Goal: Task Accomplishment & Management: Use online tool/utility

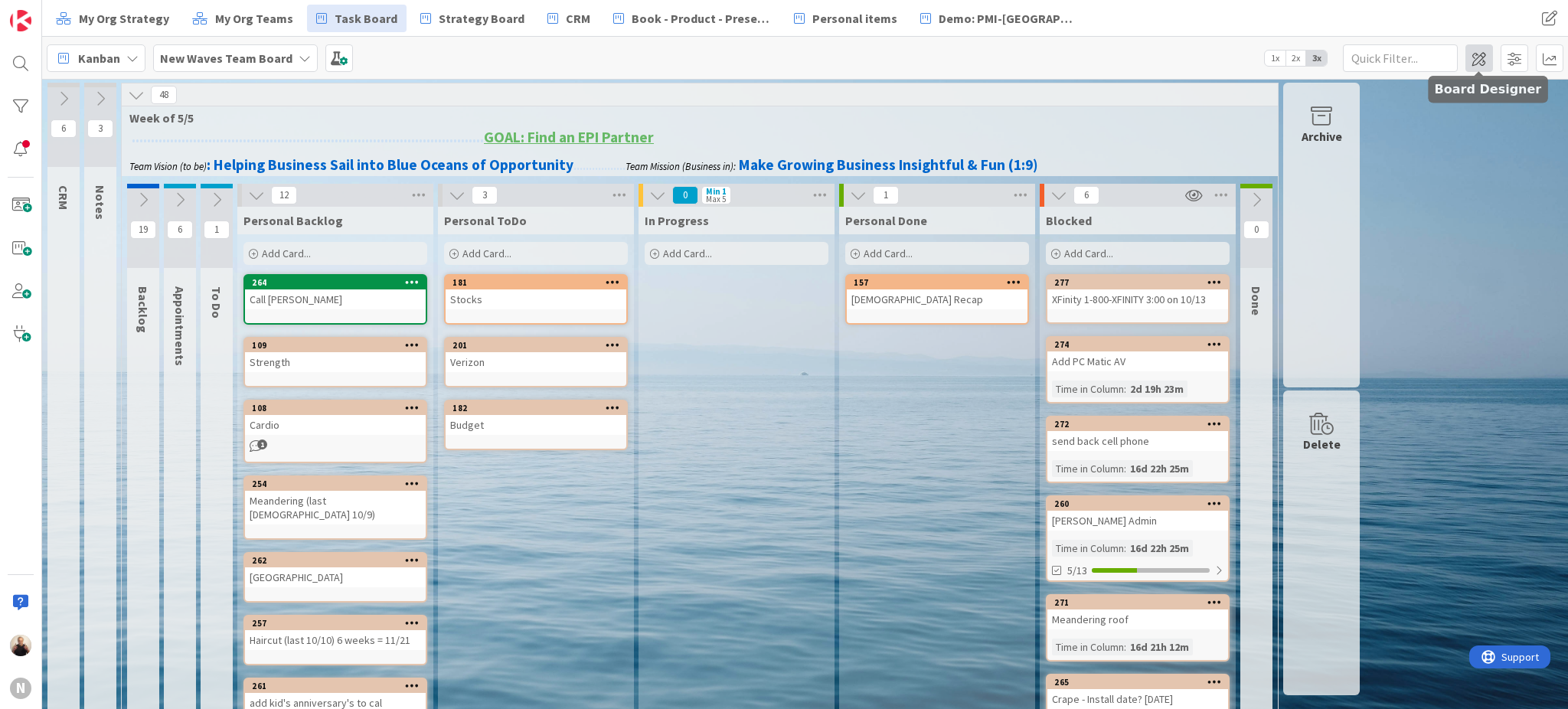
click at [1482, 61] on span at bounding box center [1478, 57] width 27 height 27
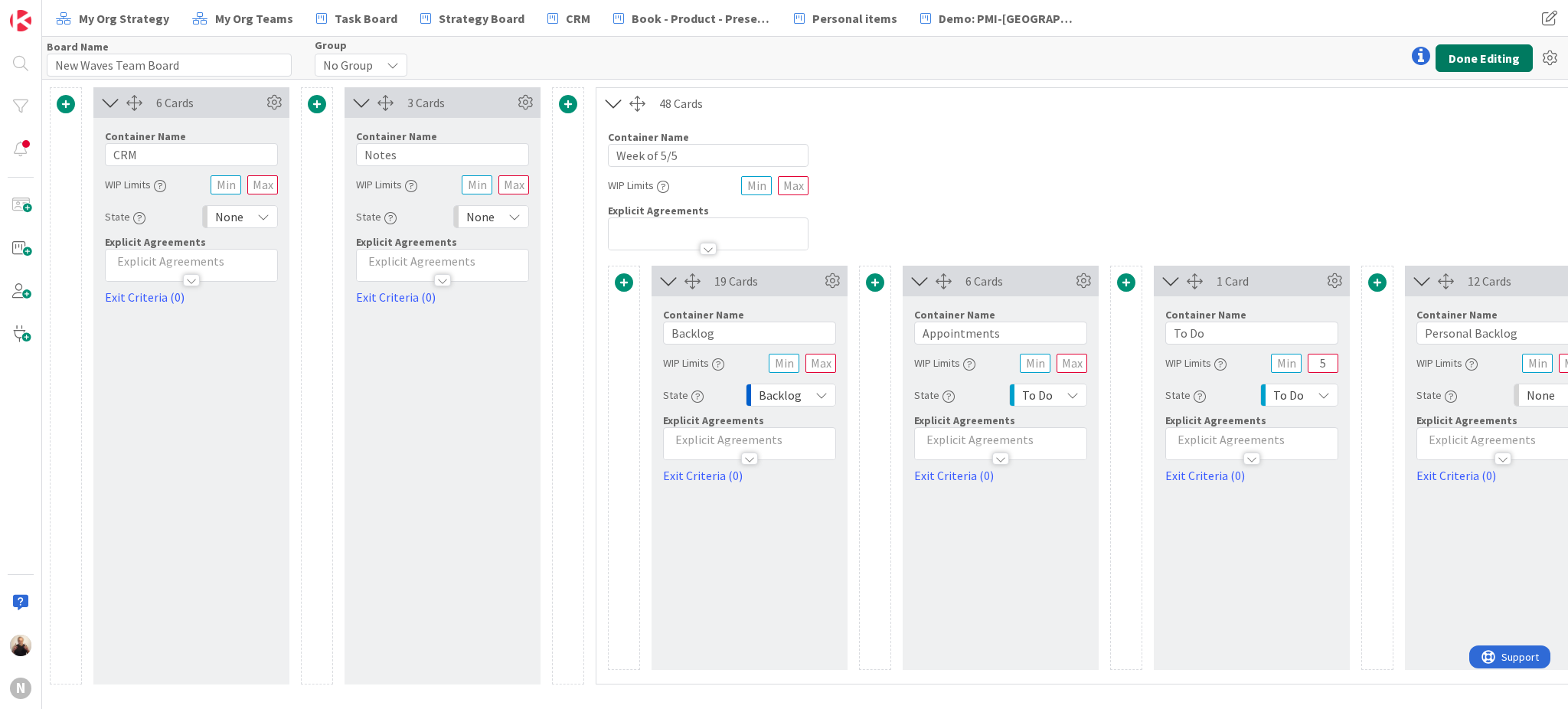
click at [1502, 59] on button "Done Editing" at bounding box center [1484, 57] width 97 height 27
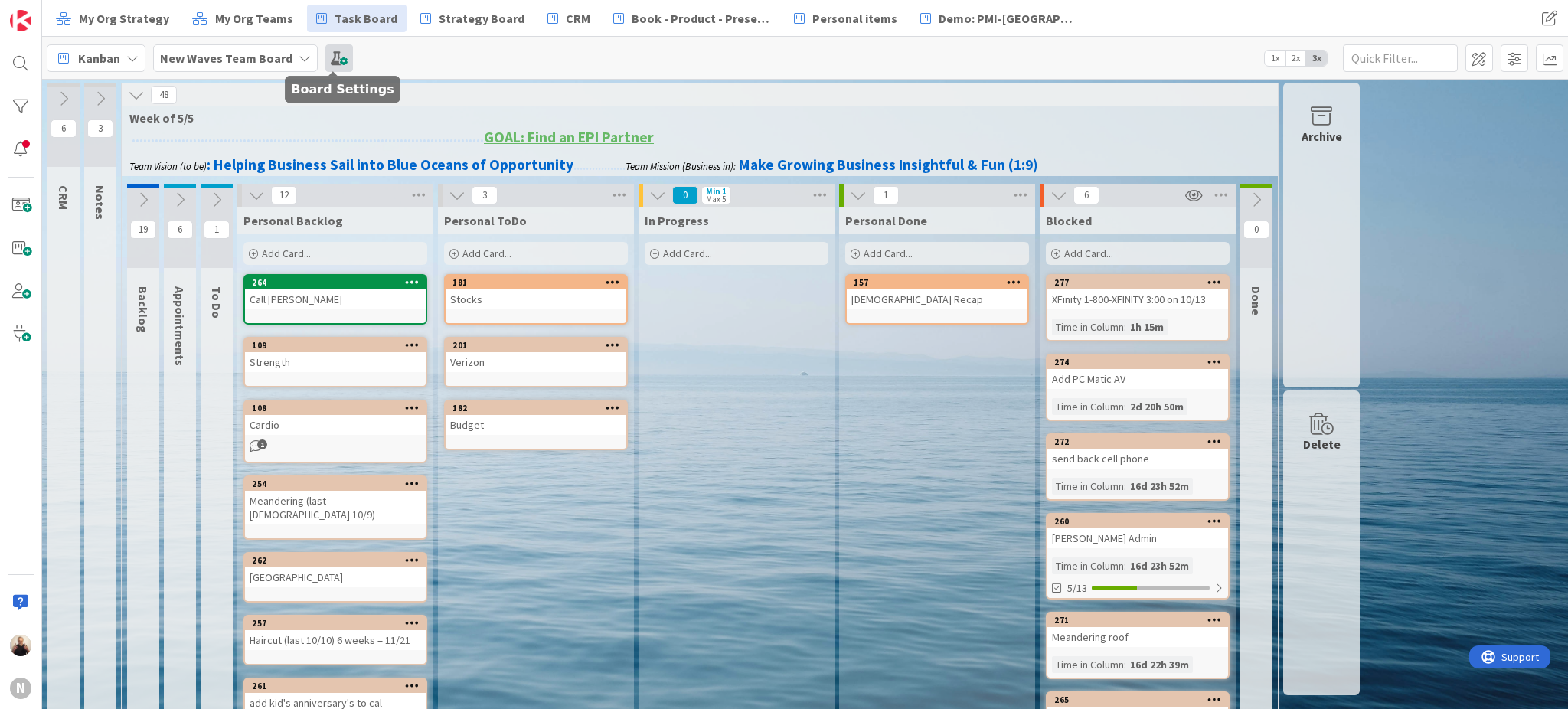
click at [335, 60] on span at bounding box center [338, 57] width 27 height 27
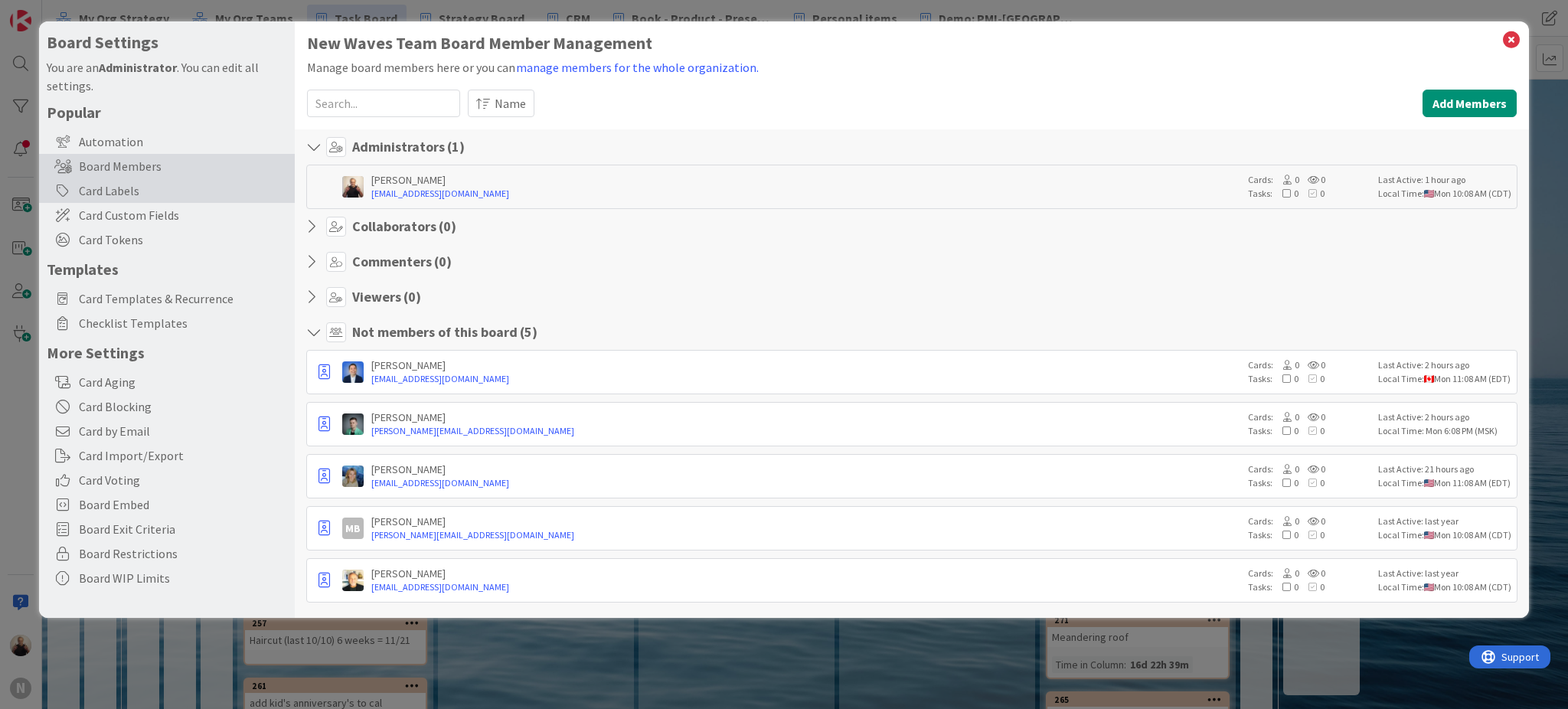
click at [106, 191] on div "Card Labels" at bounding box center [167, 190] width 256 height 24
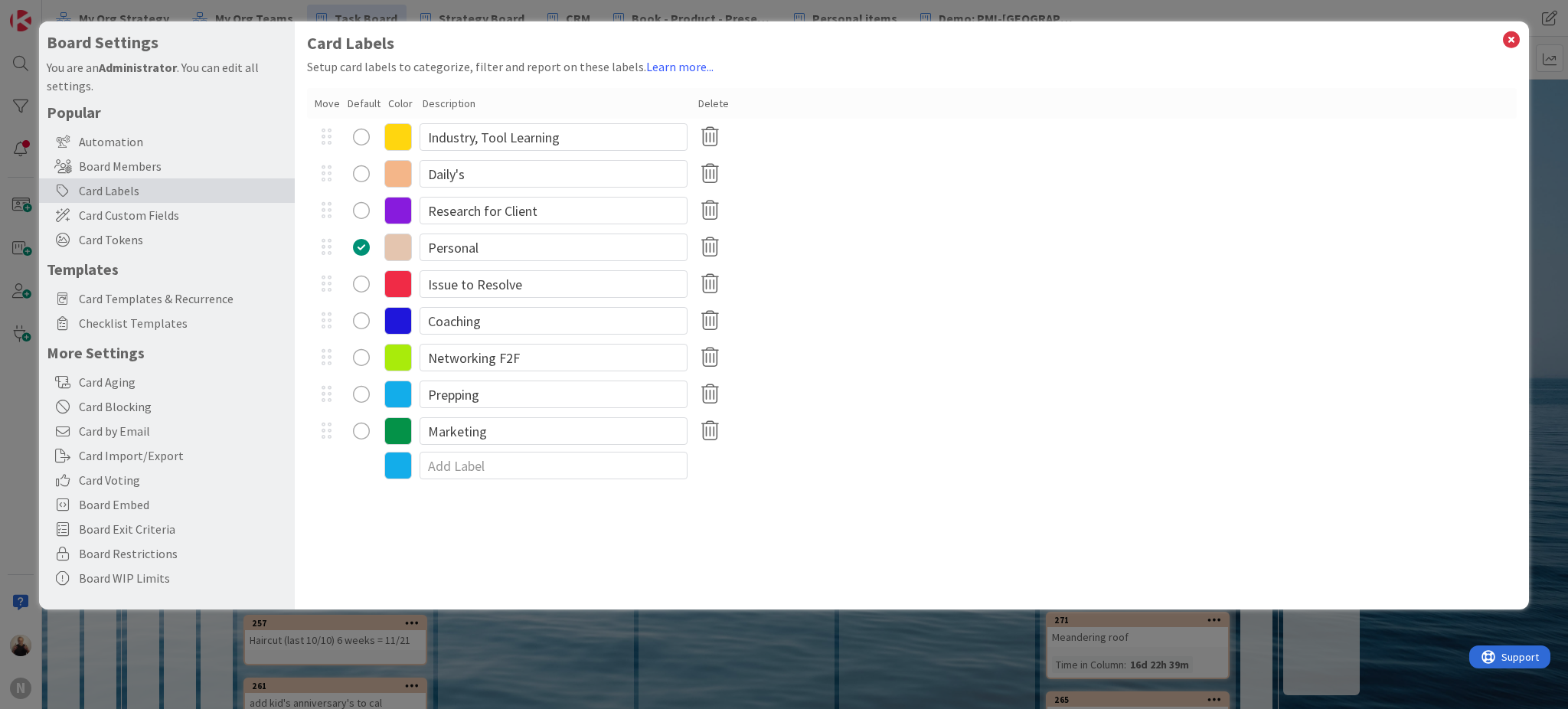
click at [397, 177] on icon at bounding box center [397, 173] width 27 height 27
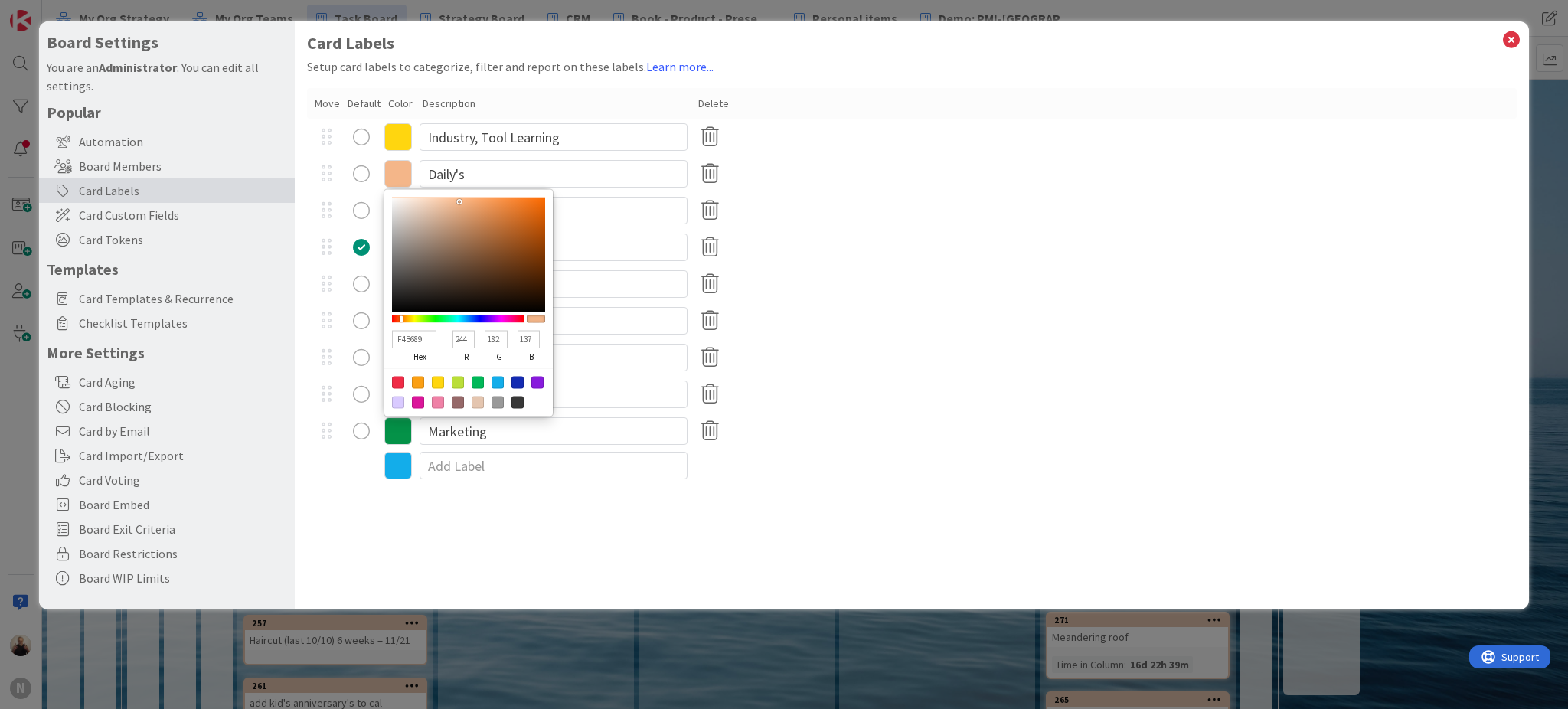
type input "EDA571"
type input "237"
type input "165"
type input "113"
click at [472, 205] on div at bounding box center [468, 254] width 153 height 115
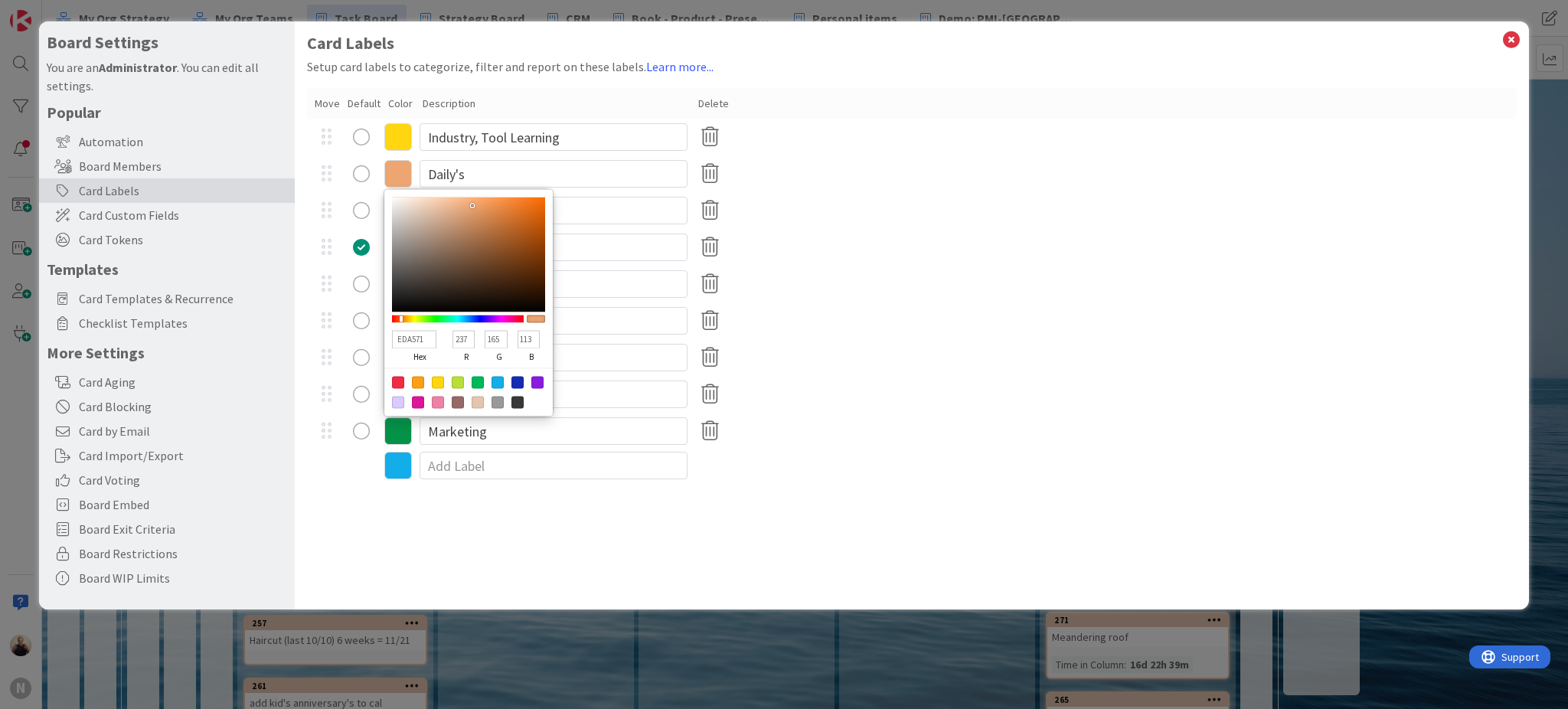
type input "F29654"
type input "242"
type input "150"
type input "84"
click at [492, 202] on div at bounding box center [468, 254] width 153 height 115
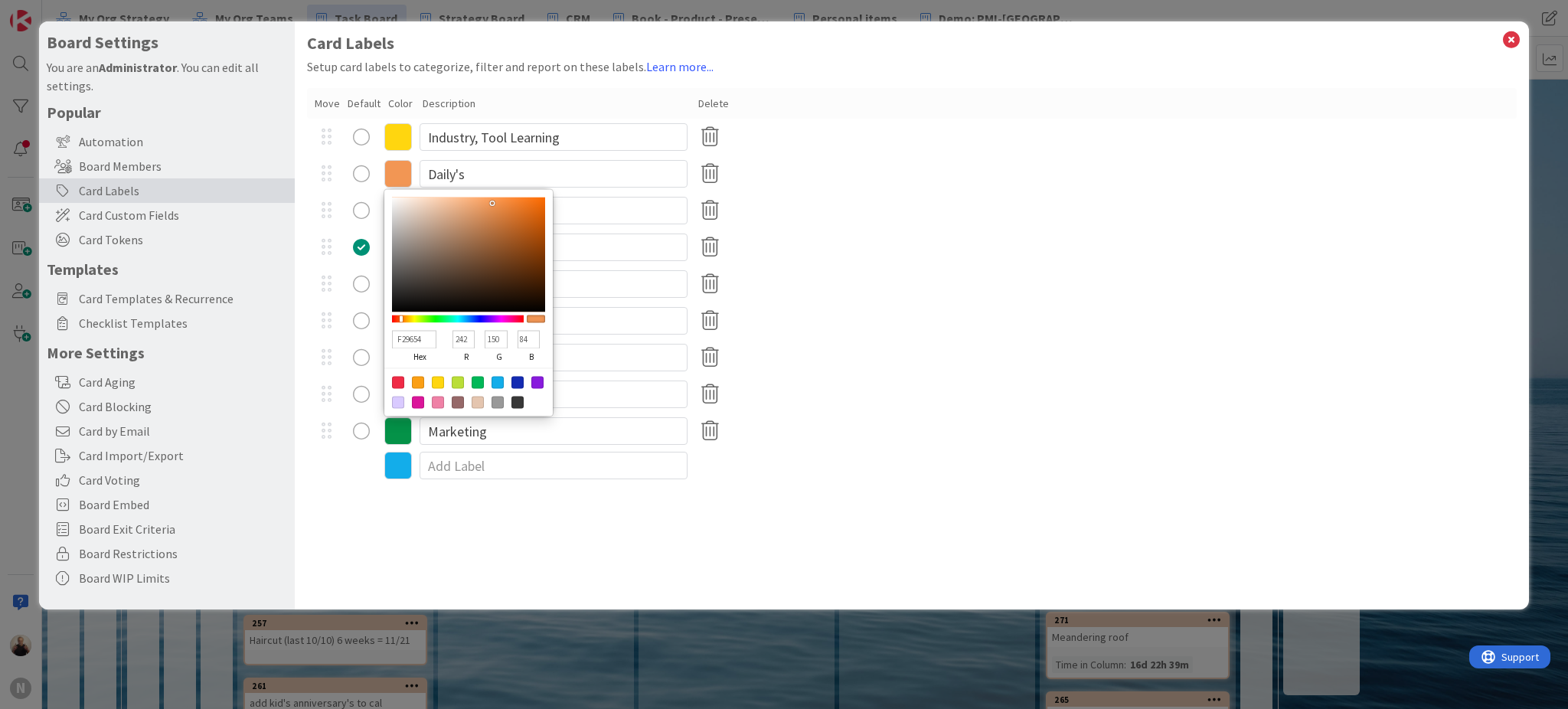
click at [601, 583] on div "Card Labels Setup card labels to categorize, filter and report on these labels.…" at bounding box center [911, 316] width 1234 height 588
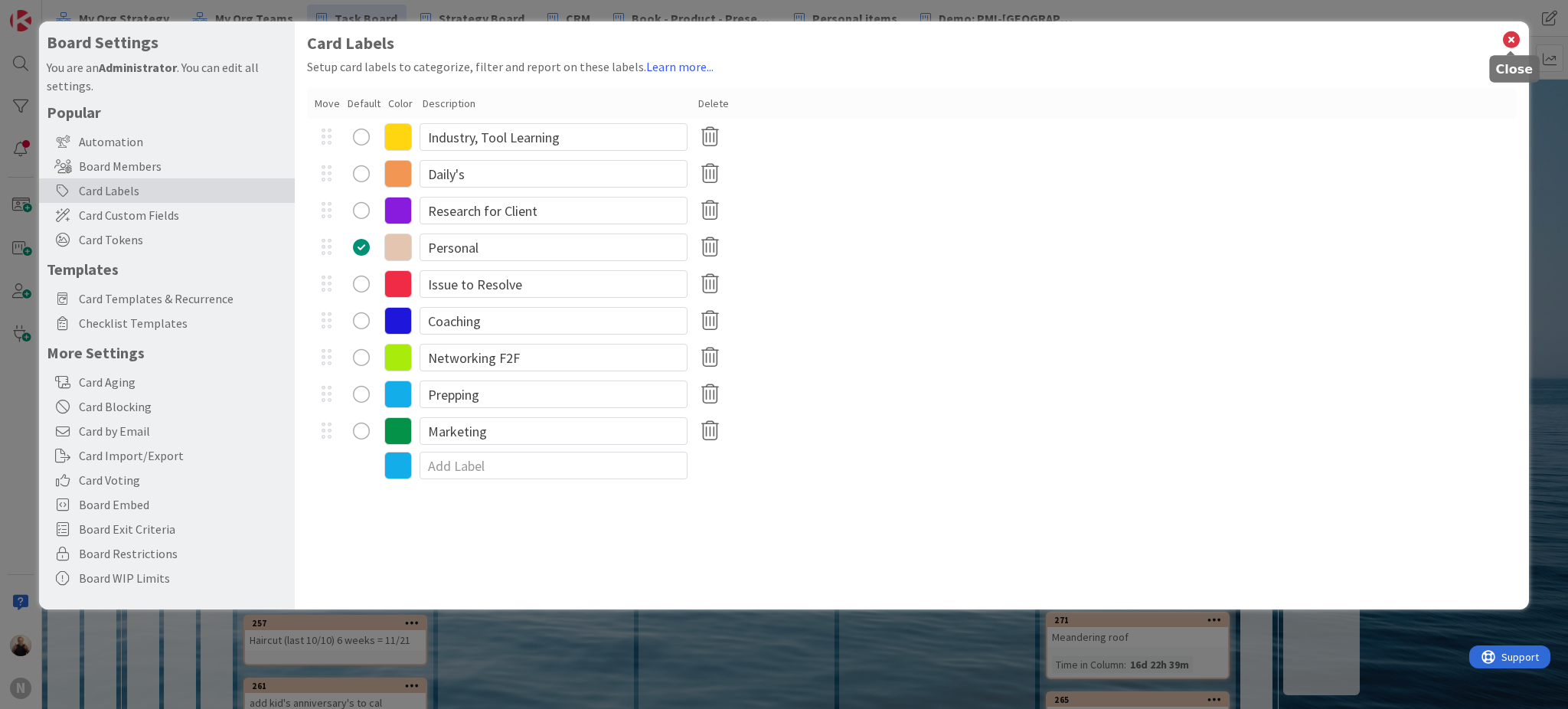
click at [1516, 34] on icon at bounding box center [1511, 40] width 20 height 22
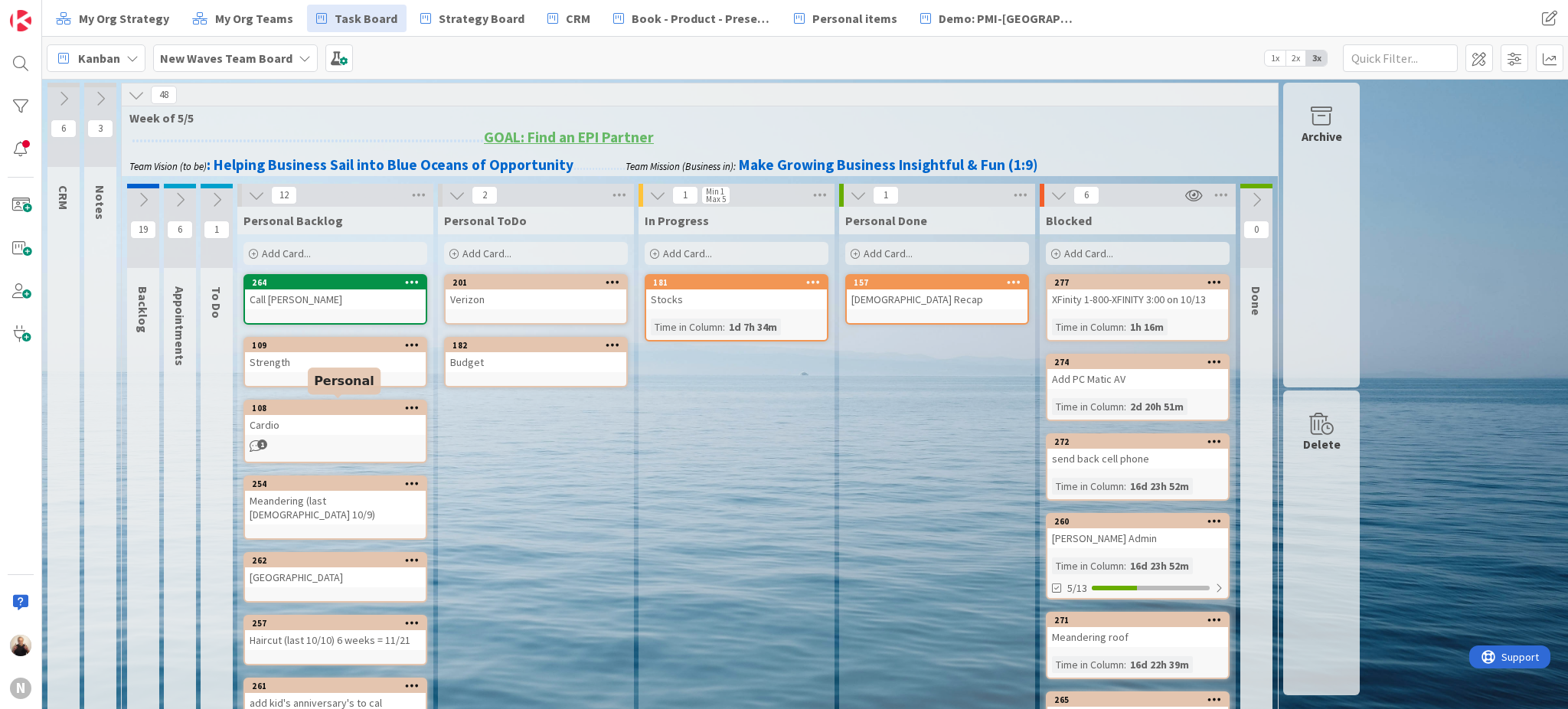
click at [307, 406] on div "108" at bounding box center [338, 407] width 174 height 11
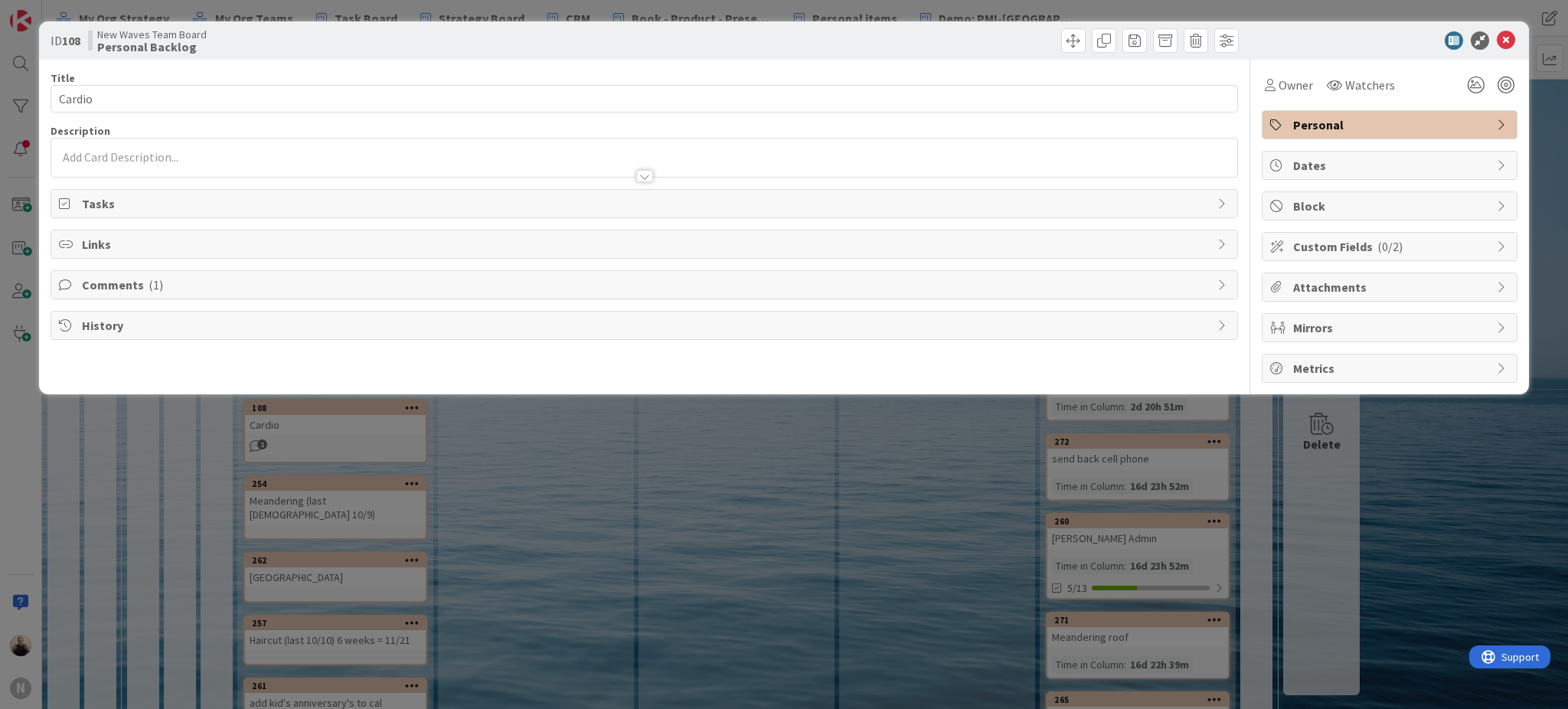
click at [1399, 126] on span "Personal" at bounding box center [1391, 125] width 196 height 18
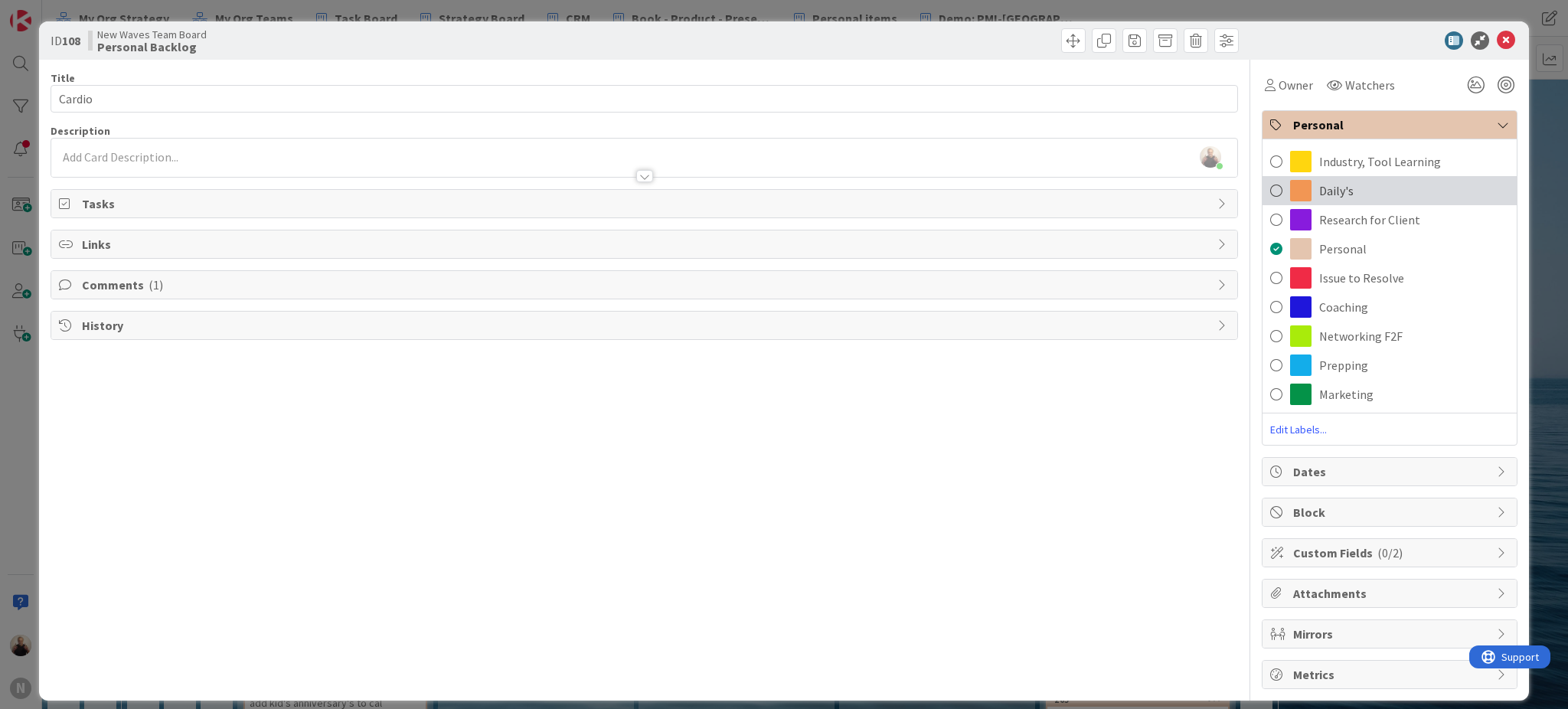
click at [1319, 187] on span "Daily's" at bounding box center [1336, 191] width 34 height 18
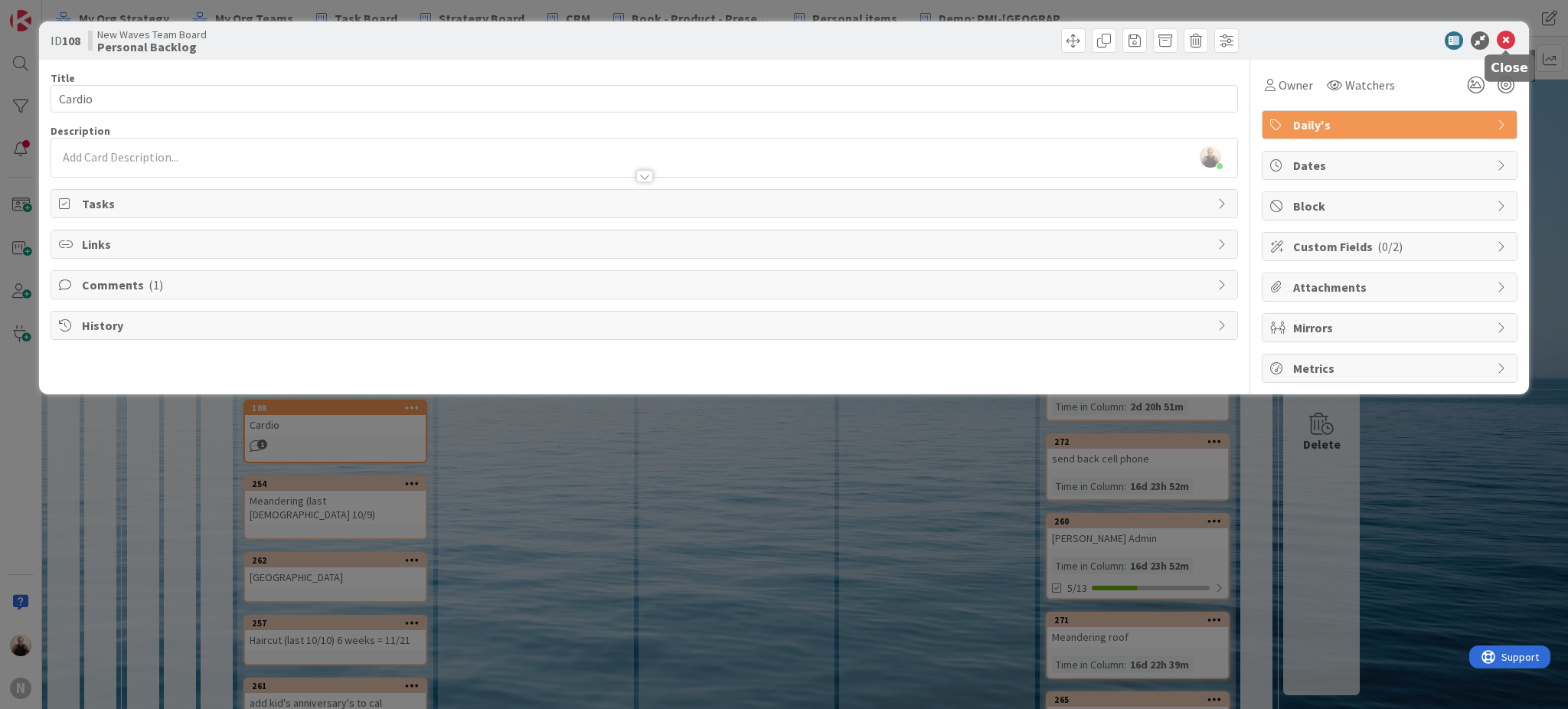
click at [1511, 34] on icon at bounding box center [1506, 41] width 18 height 18
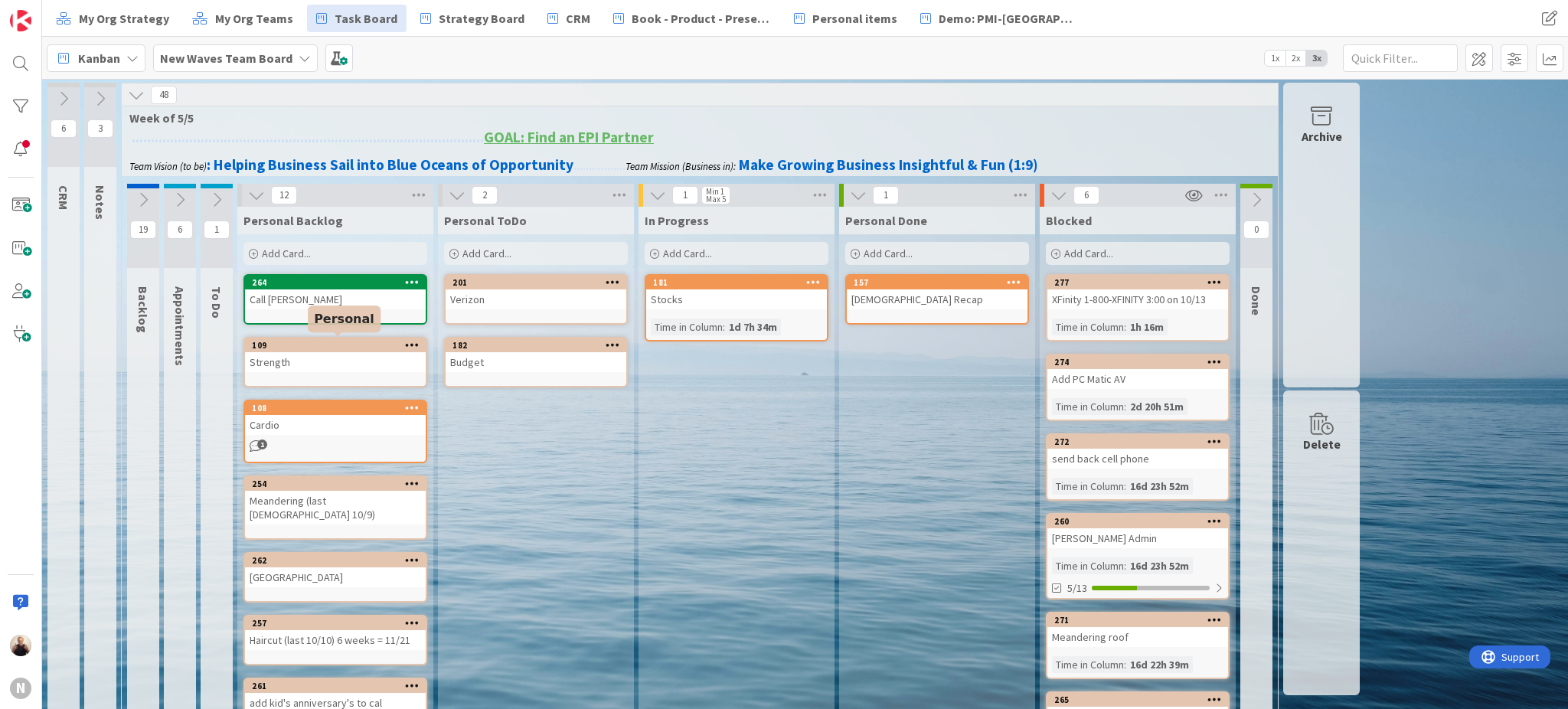
click at [347, 341] on div "109" at bounding box center [338, 345] width 174 height 11
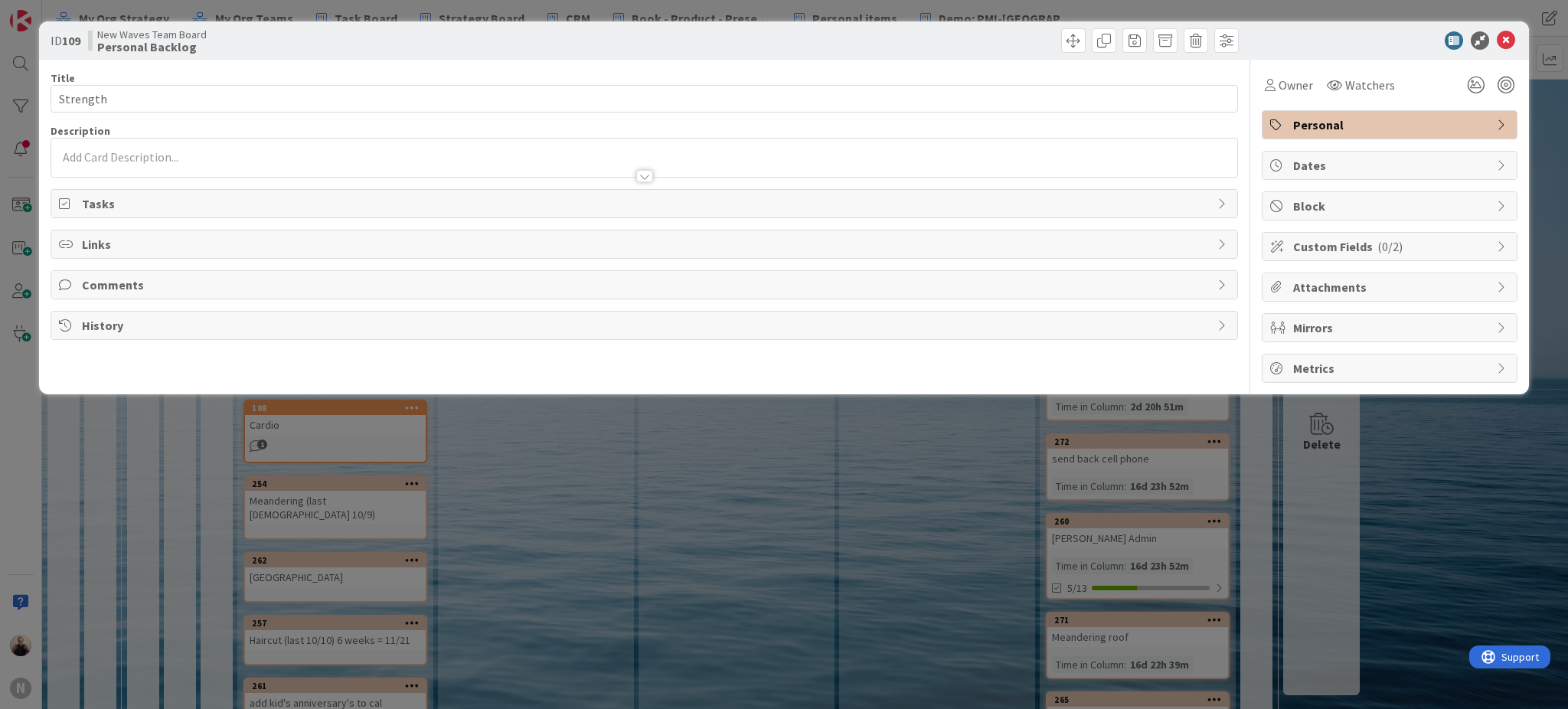
click at [1435, 126] on span "Personal" at bounding box center [1391, 125] width 196 height 18
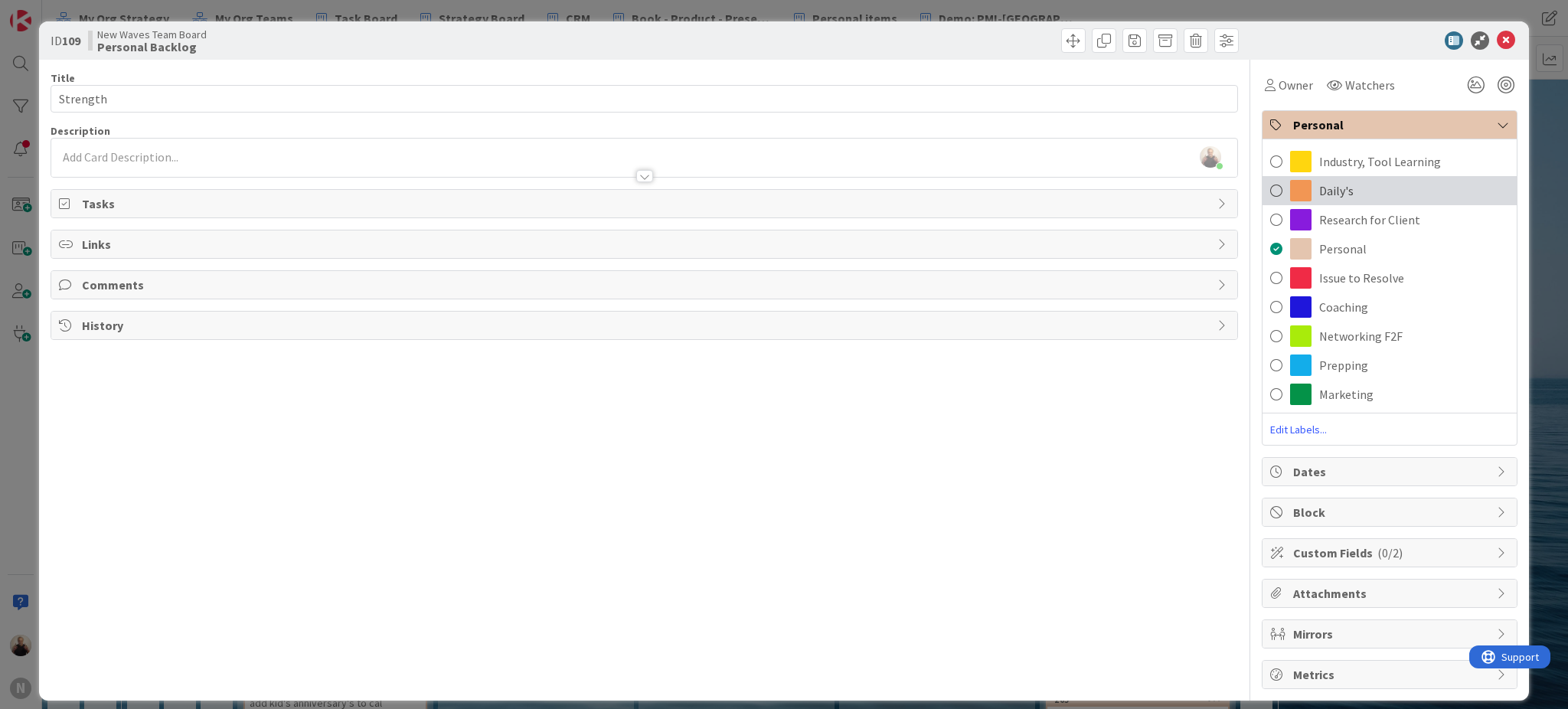
click at [1329, 189] on span "Daily's" at bounding box center [1336, 191] width 34 height 18
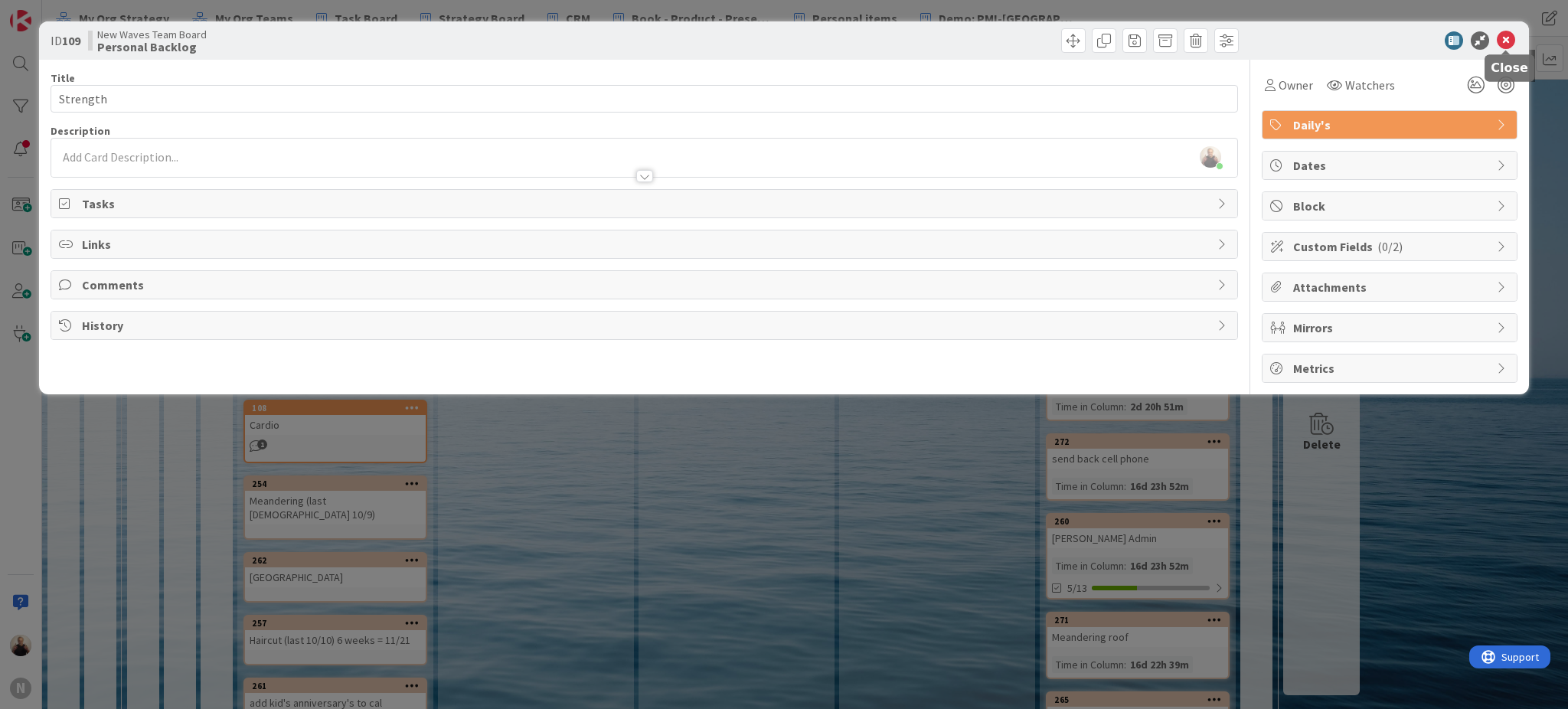
click at [1508, 35] on icon at bounding box center [1506, 41] width 18 height 18
